Goal: Task Accomplishment & Management: Manage account settings

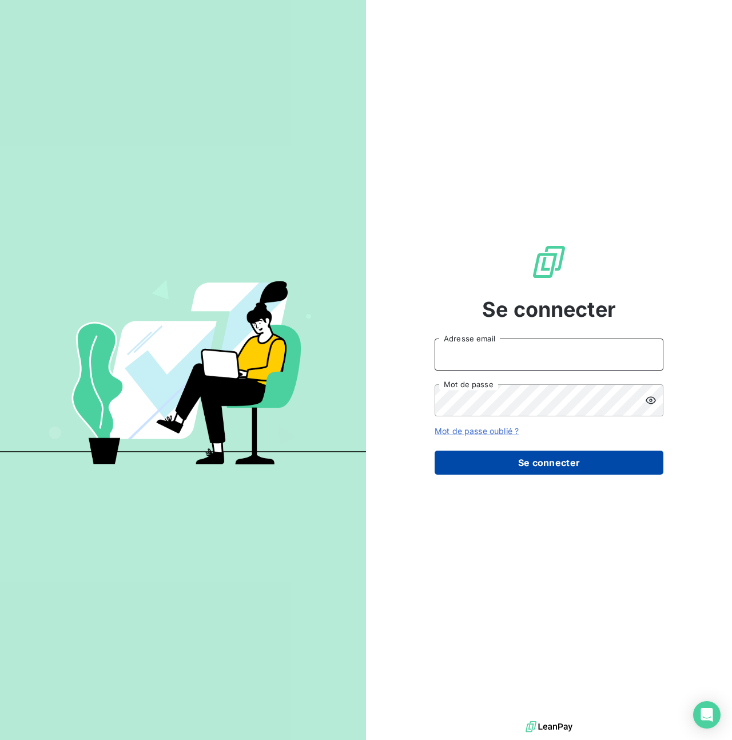
type input "[PERSON_NAME][EMAIL_ADDRESS][PERSON_NAME][DOMAIN_NAME]"
click at [550, 456] on button "Se connecter" at bounding box center [549, 463] width 229 height 24
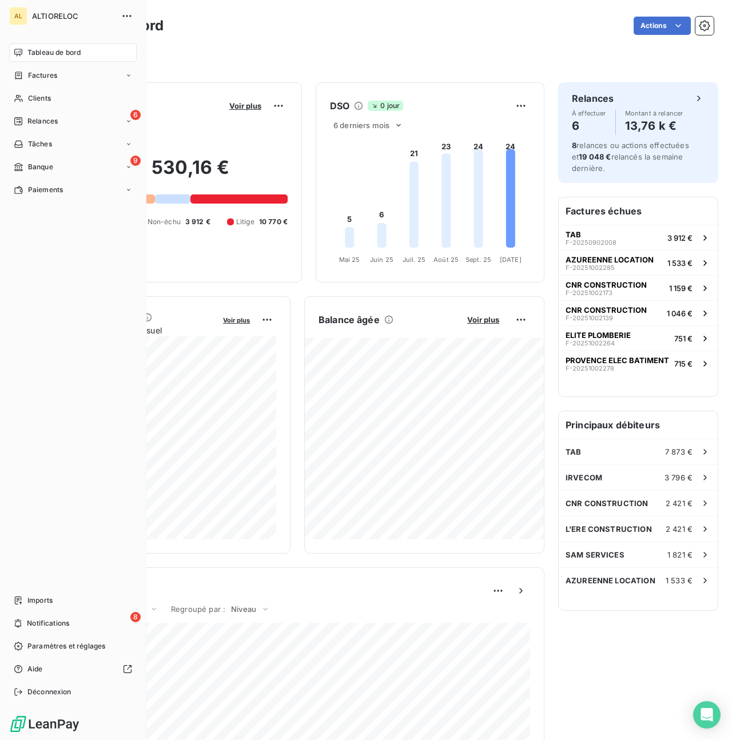
click at [28, 165] on span "Banque" at bounding box center [40, 167] width 25 height 10
